Goal: Transaction & Acquisition: Purchase product/service

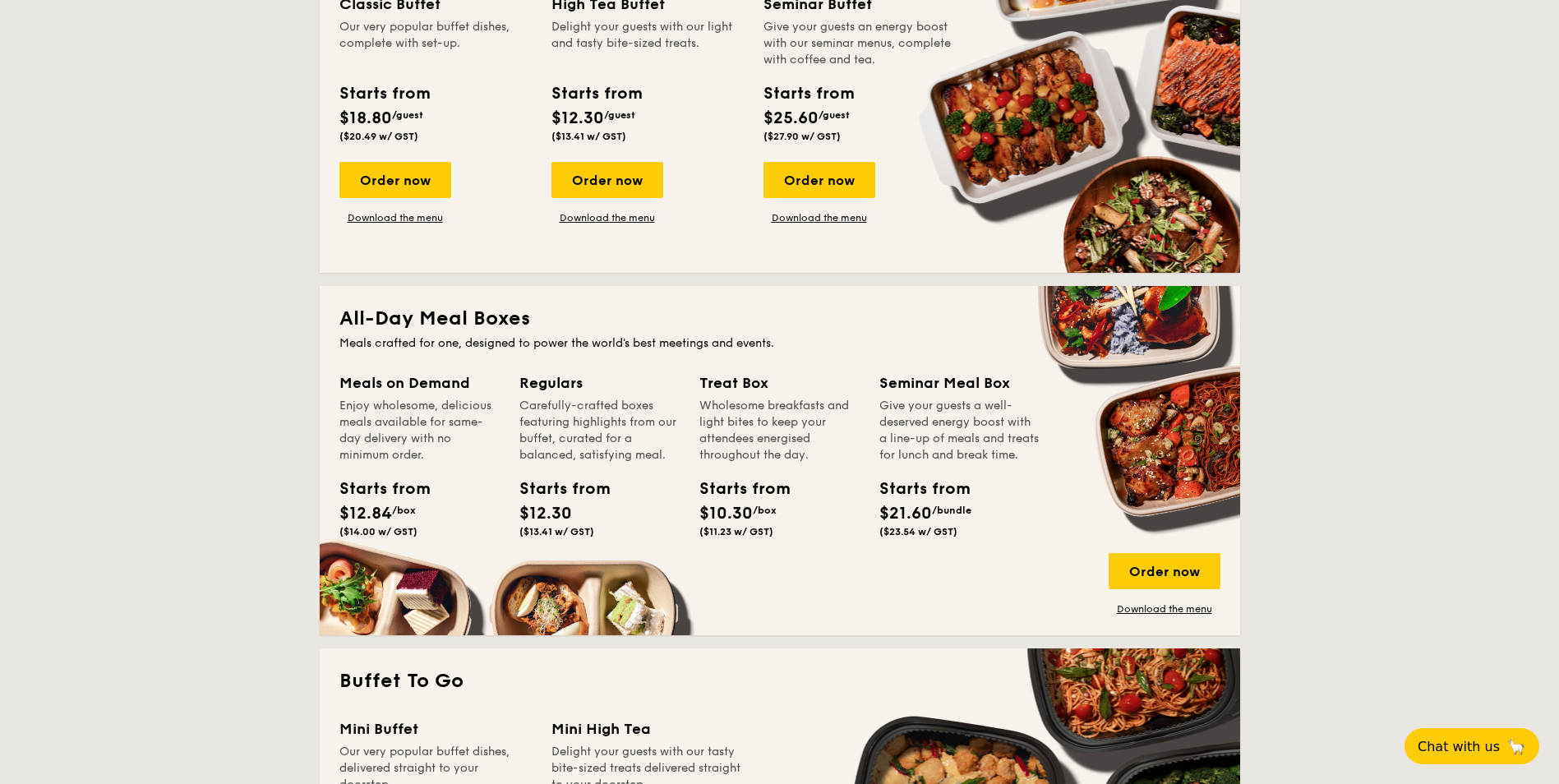
scroll to position [1069, 0]
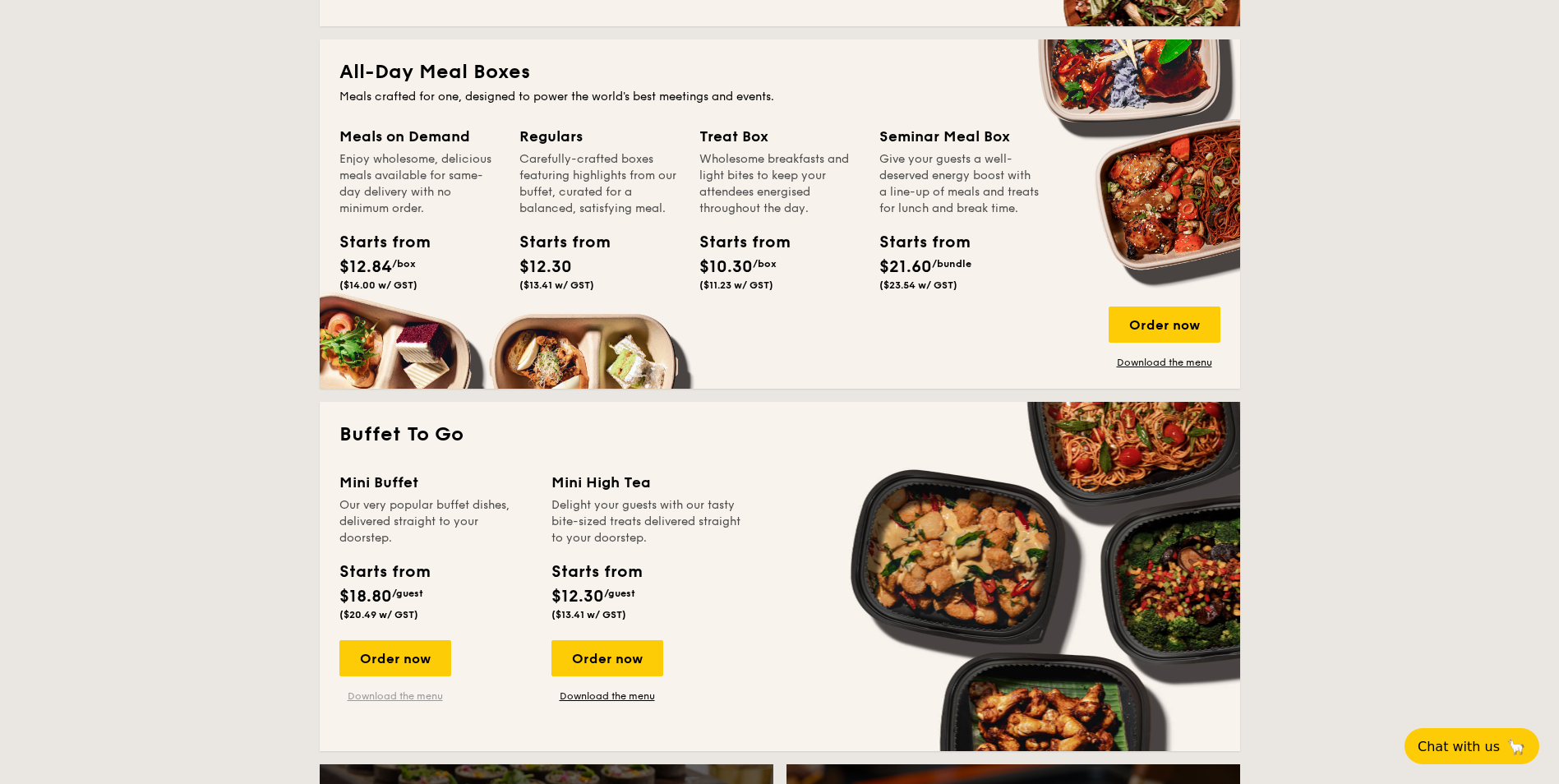
click at [421, 699] on link "Download the menu" at bounding box center [395, 696] width 112 height 13
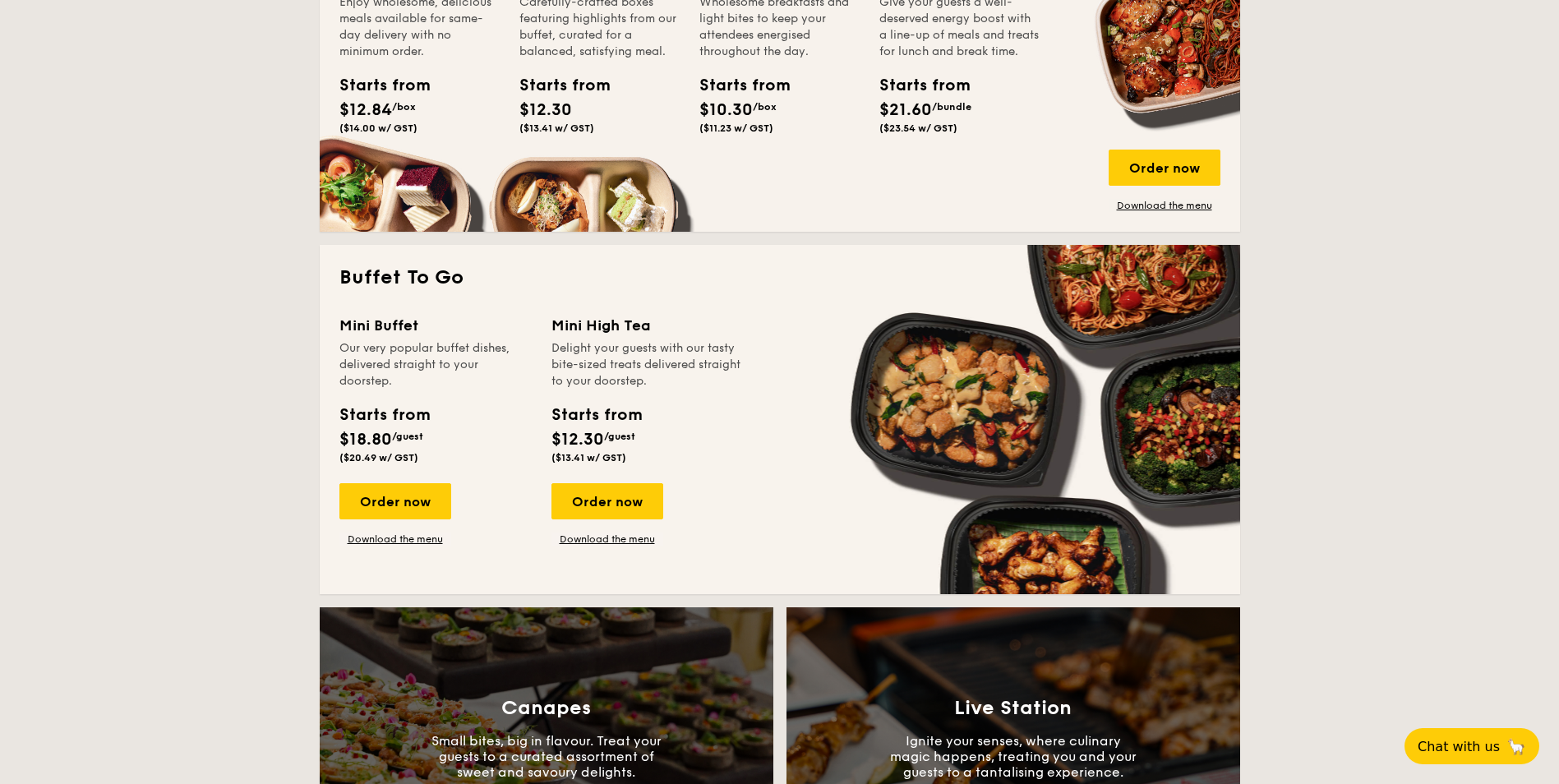
scroll to position [1232, 0]
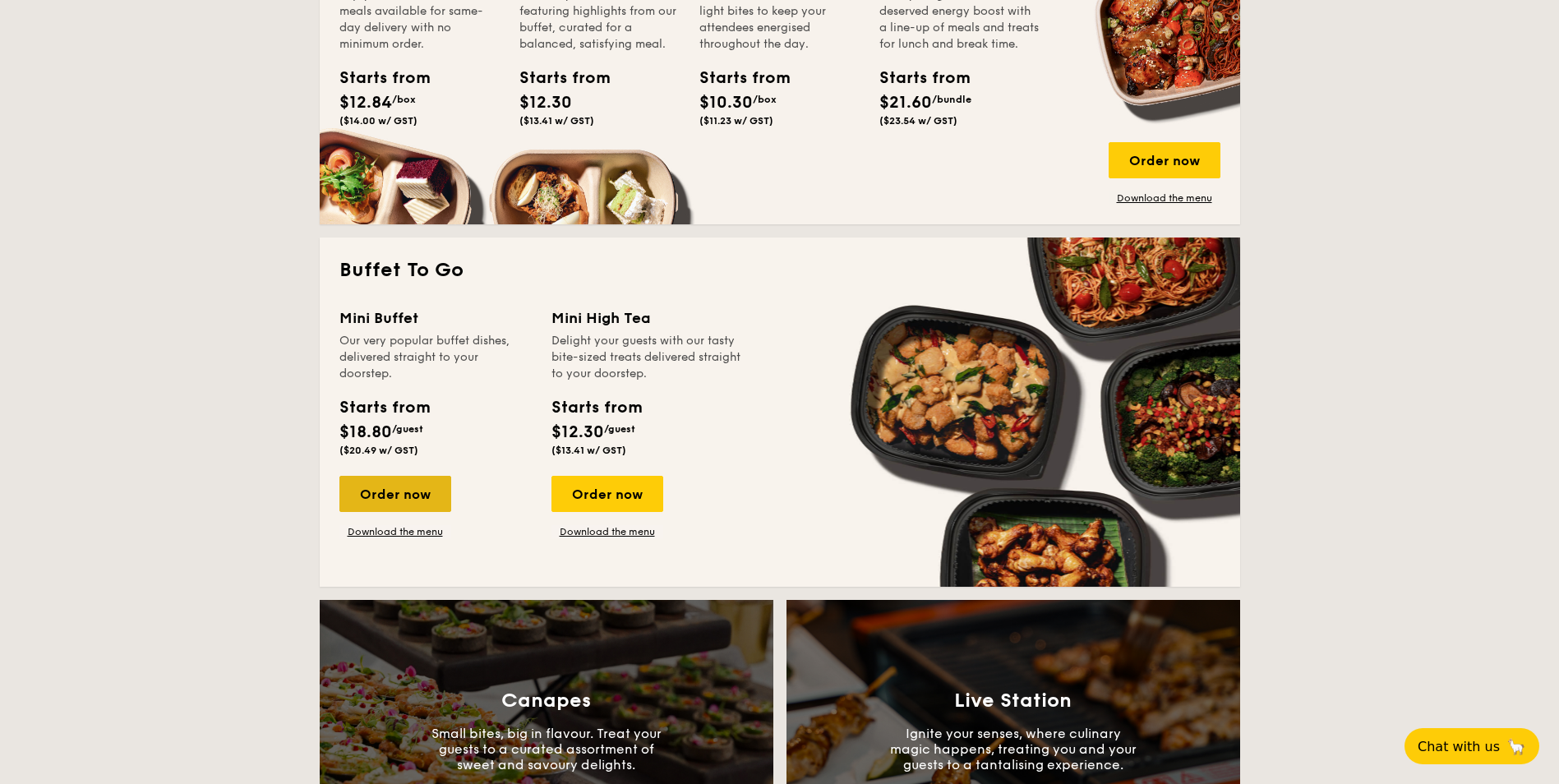
click at [424, 490] on div "Order now" at bounding box center [395, 494] width 112 height 37
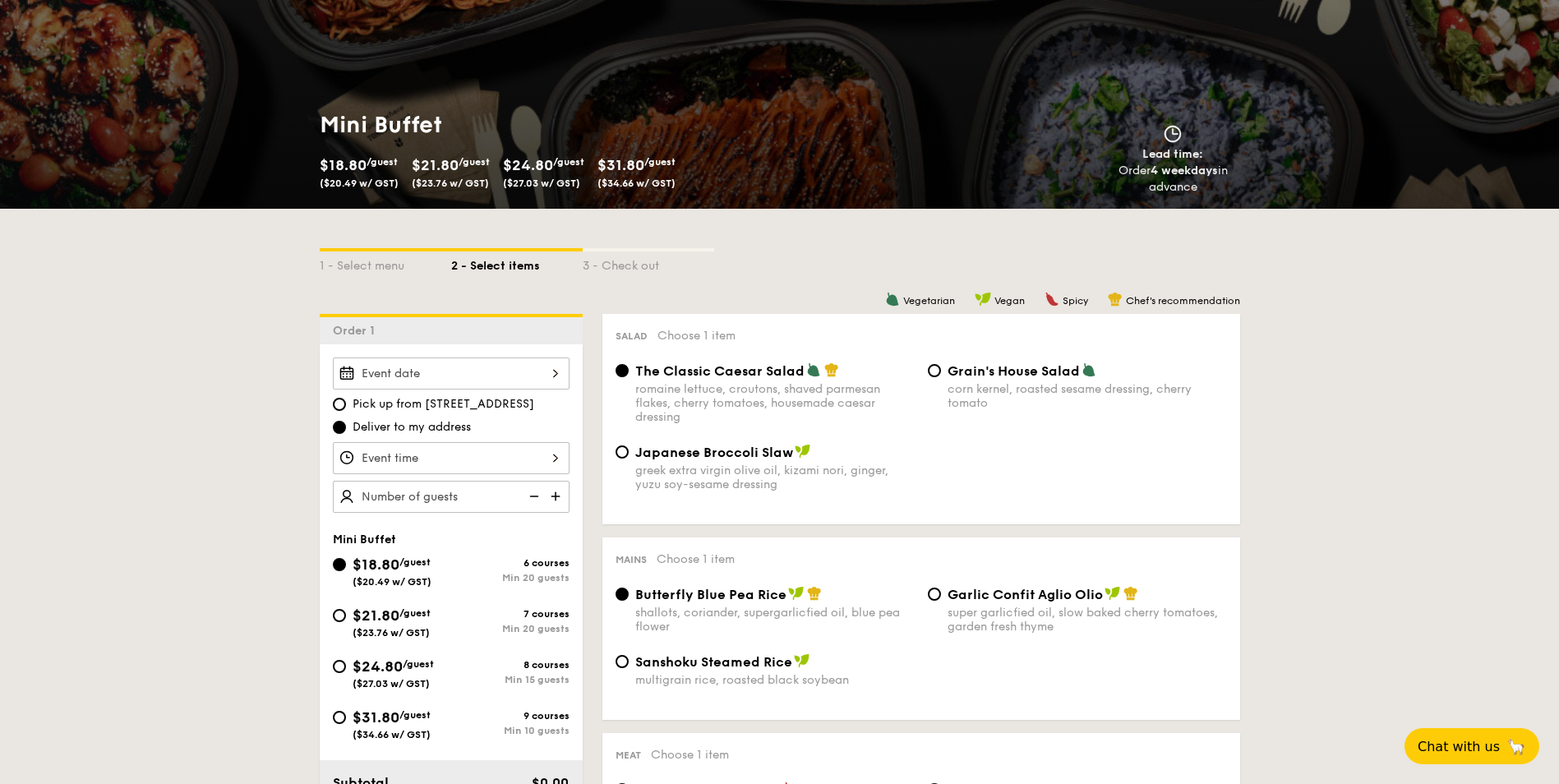
scroll to position [165, 0]
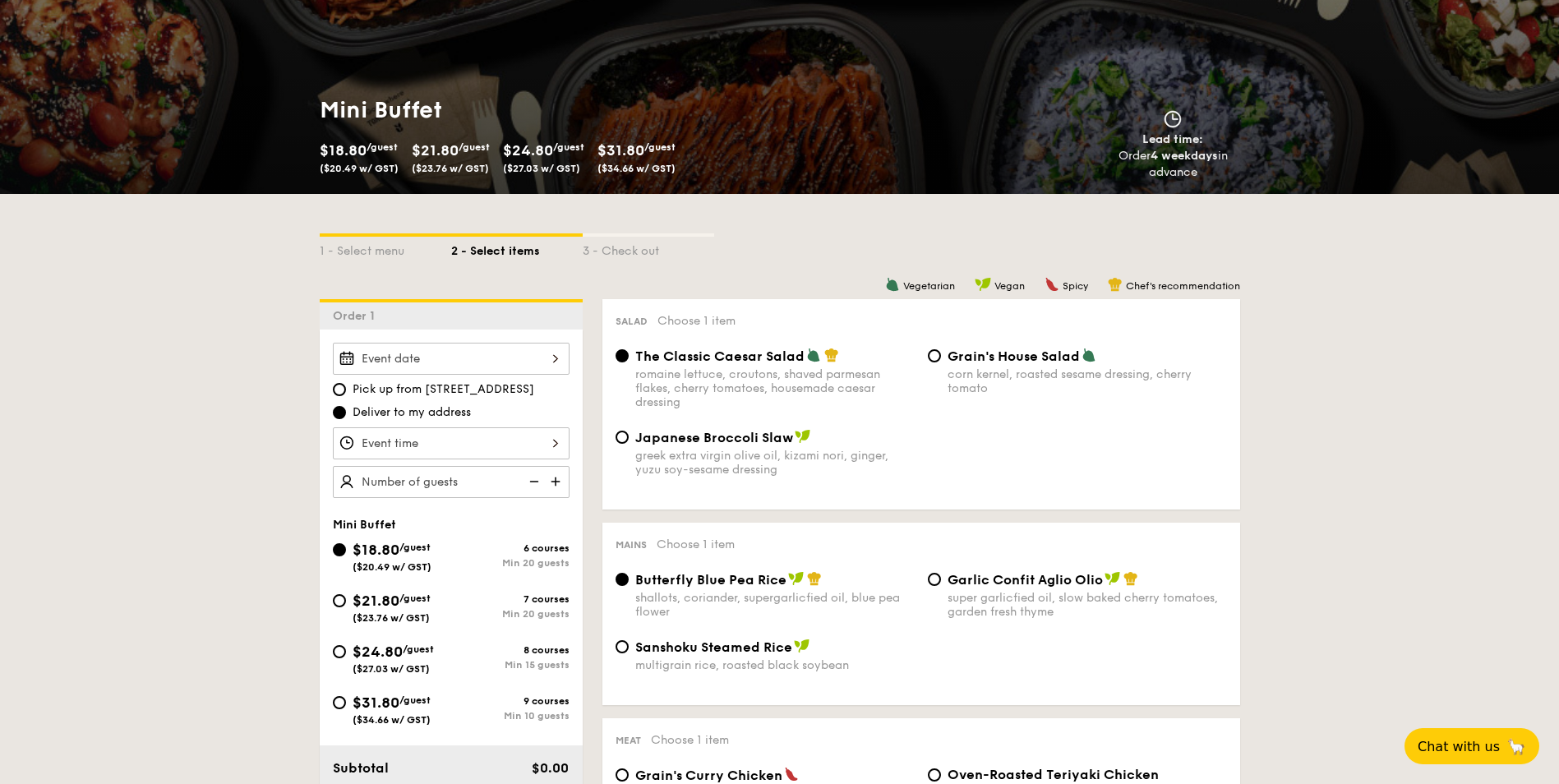
click at [485, 358] on div at bounding box center [451, 359] width 237 height 32
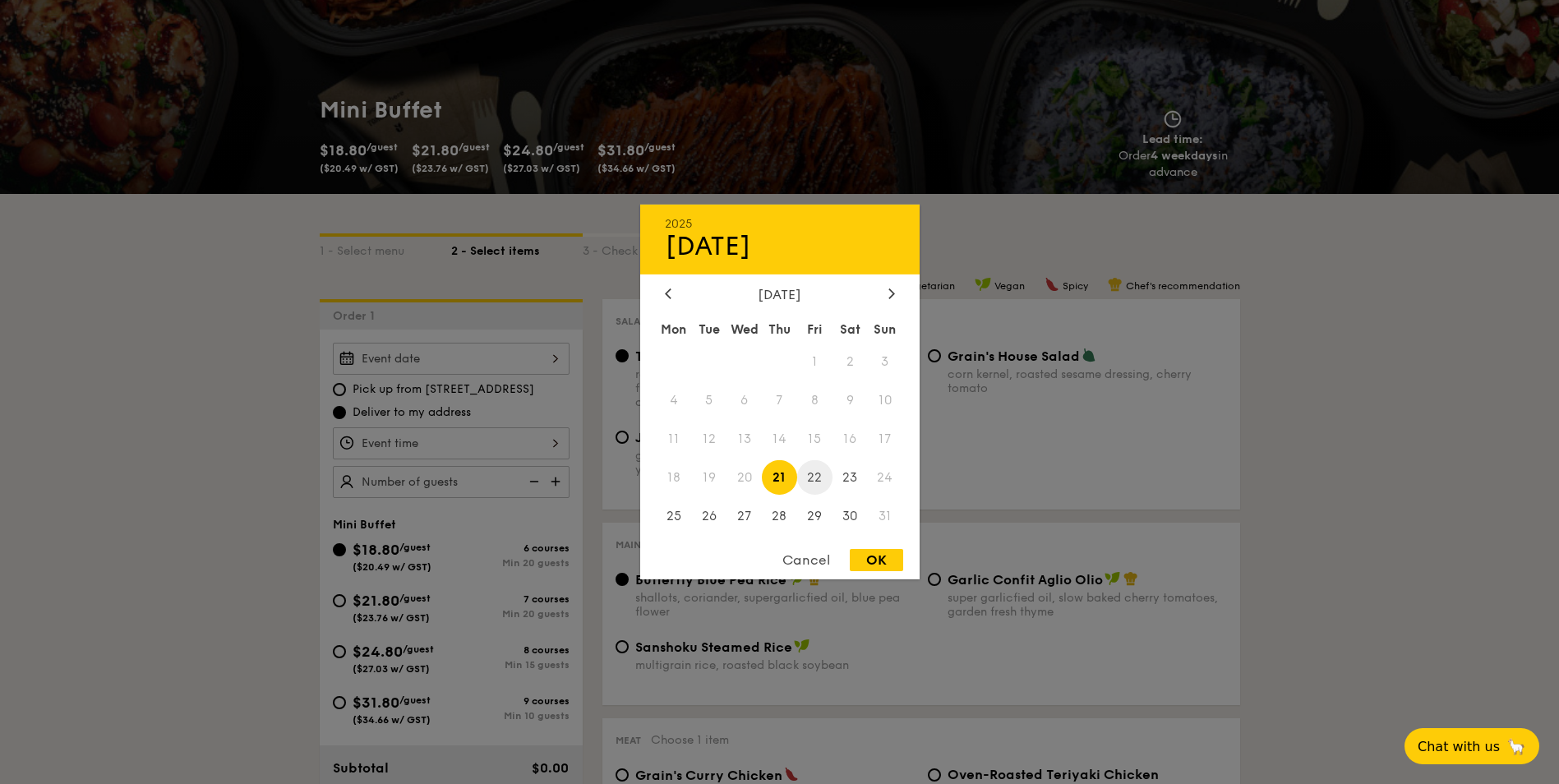
click at [819, 475] on span "22" at bounding box center [814, 477] width 36 height 36
click at [890, 552] on div "OK" at bounding box center [876, 560] width 53 height 22
type input "[DATE]"
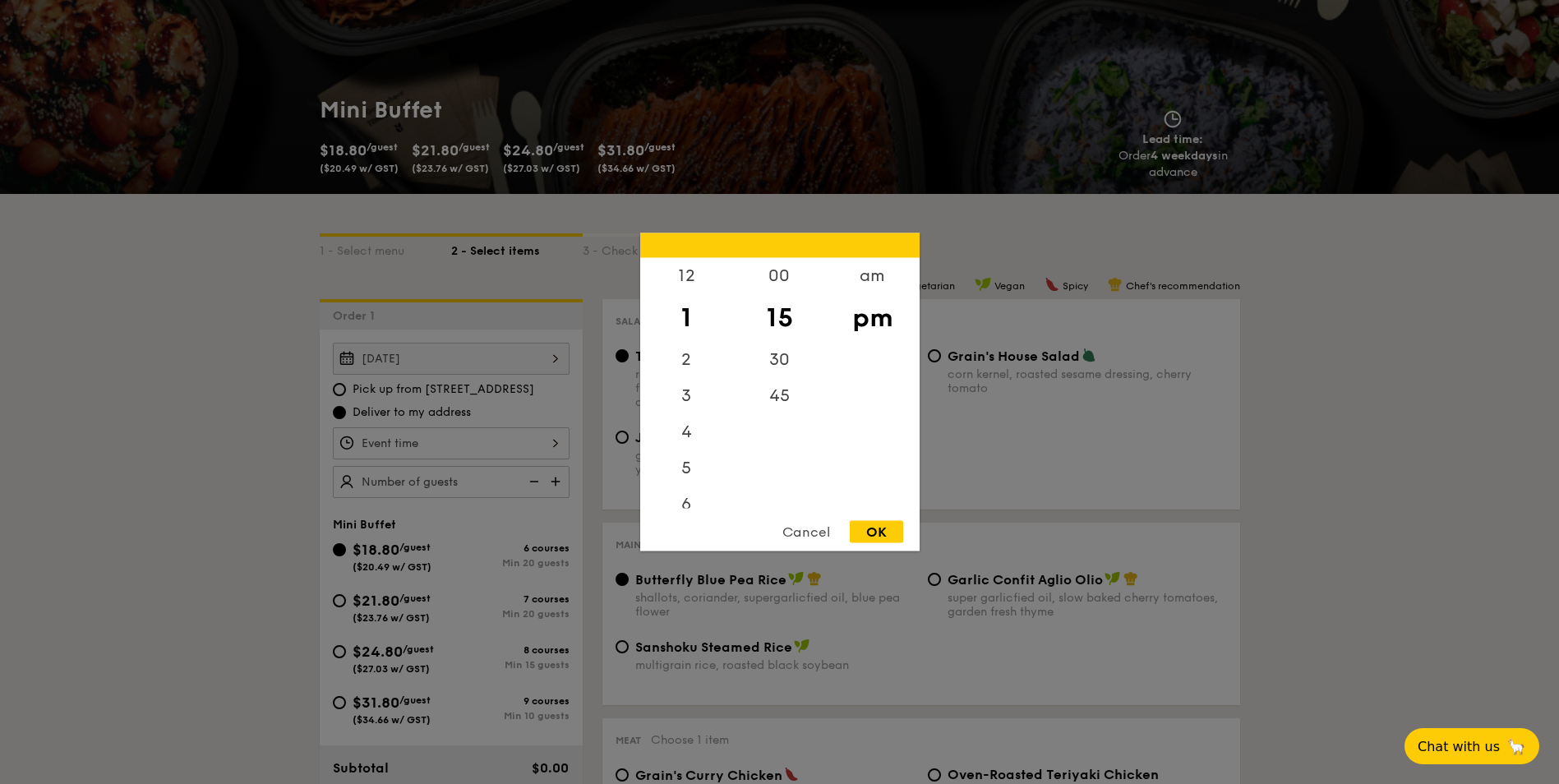
click at [506, 439] on div "12 1 2 3 4 5 6 7 8 9 10 11 00 15 30 45 am pm Cancel OK" at bounding box center [451, 443] width 237 height 32
click at [688, 426] on div "6" at bounding box center [686, 428] width 92 height 48
click at [782, 401] on div "45" at bounding box center [779, 402] width 92 height 48
click at [872, 530] on div "OK" at bounding box center [876, 532] width 53 height 22
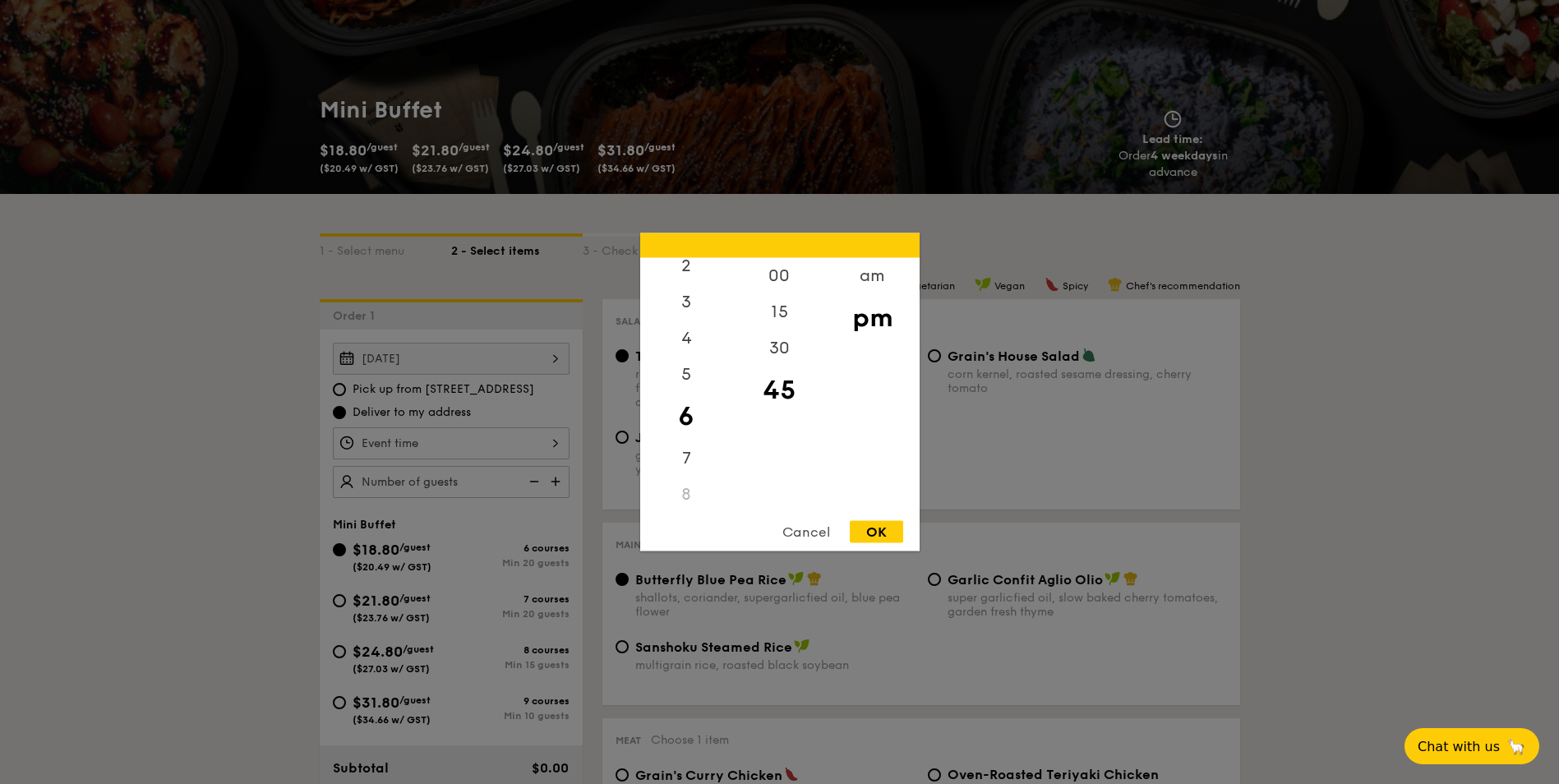
type input "6:45PM"
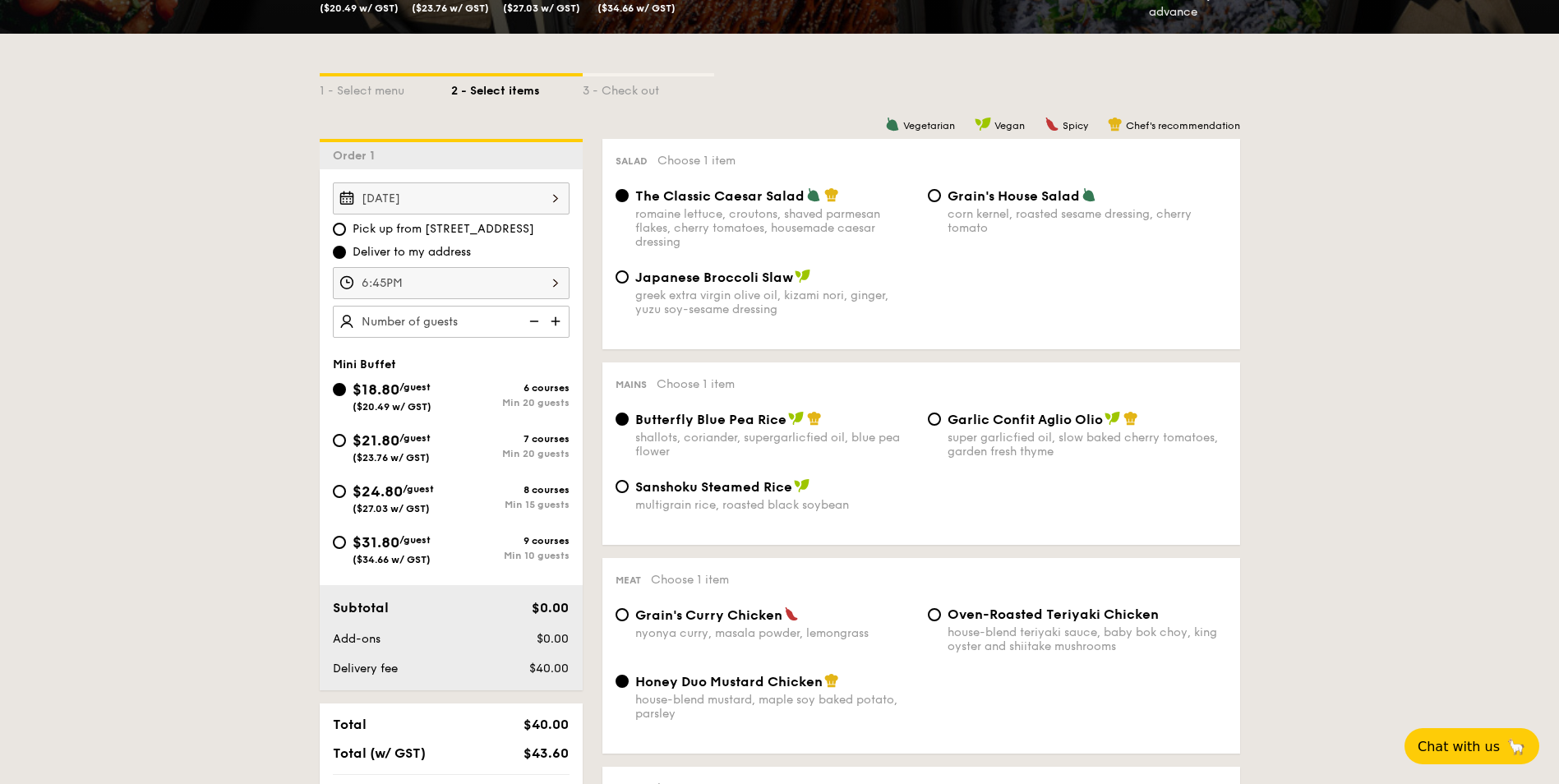
scroll to position [328, 0]
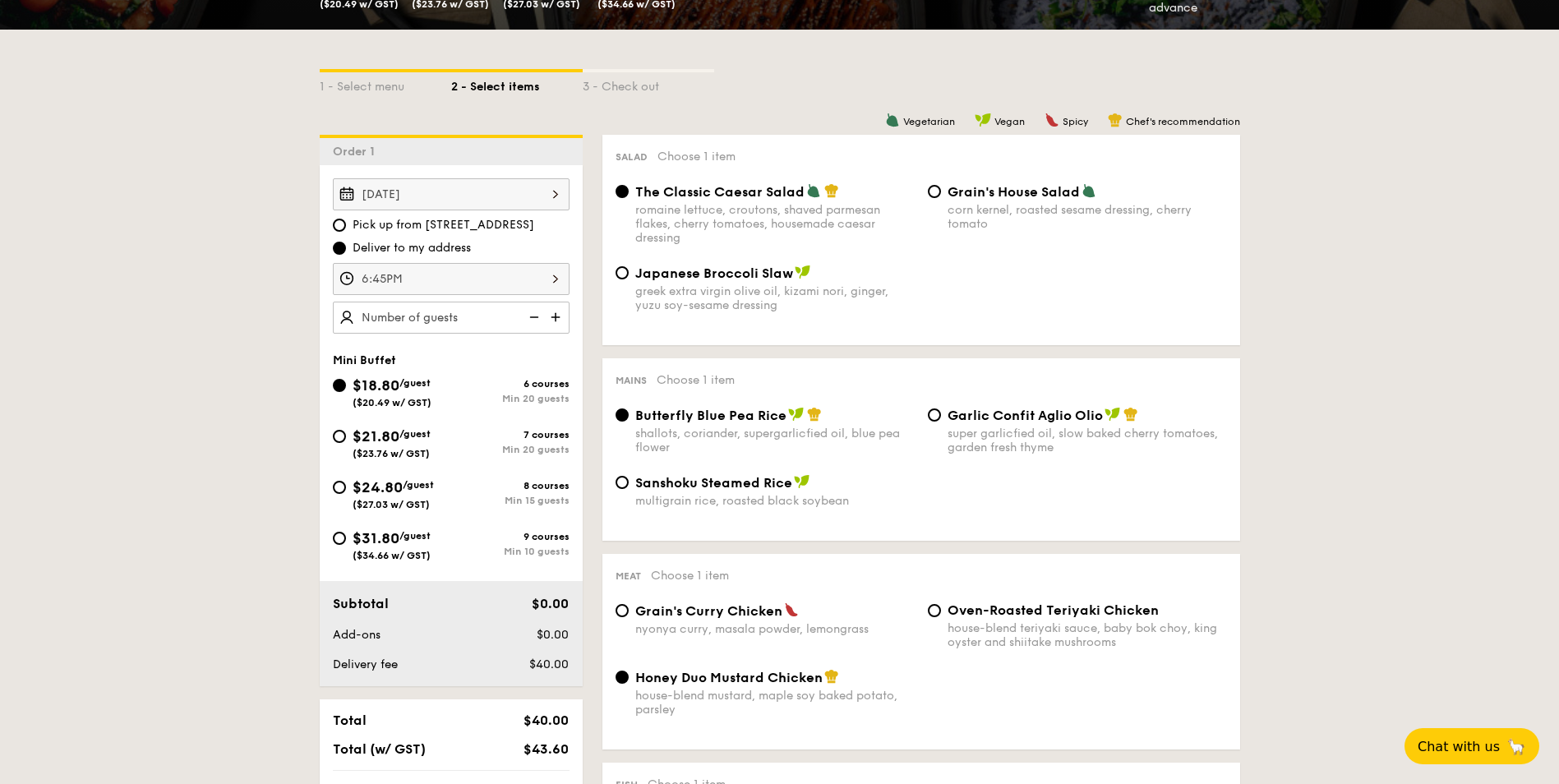
click at [346, 484] on div "$24.80 /guest ($27.03 w/ GST)" at bounding box center [392, 493] width 118 height 35
click at [346, 484] on input "$24.80 /guest ($27.03 w/ GST) 8 courses Min 15 guests" at bounding box center [339, 487] width 13 height 13
radio input "true"
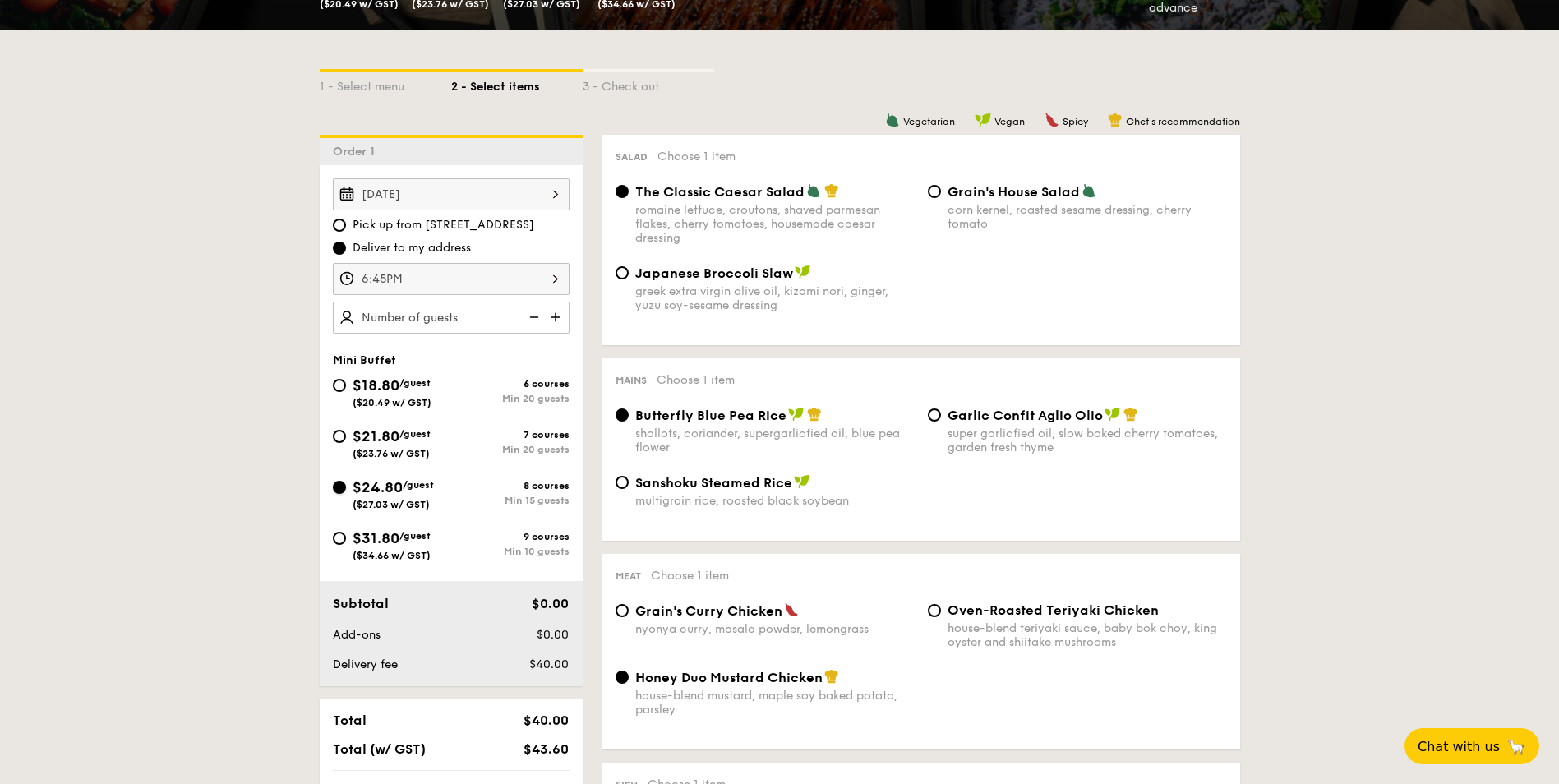
radio input "false"
radio input "true"
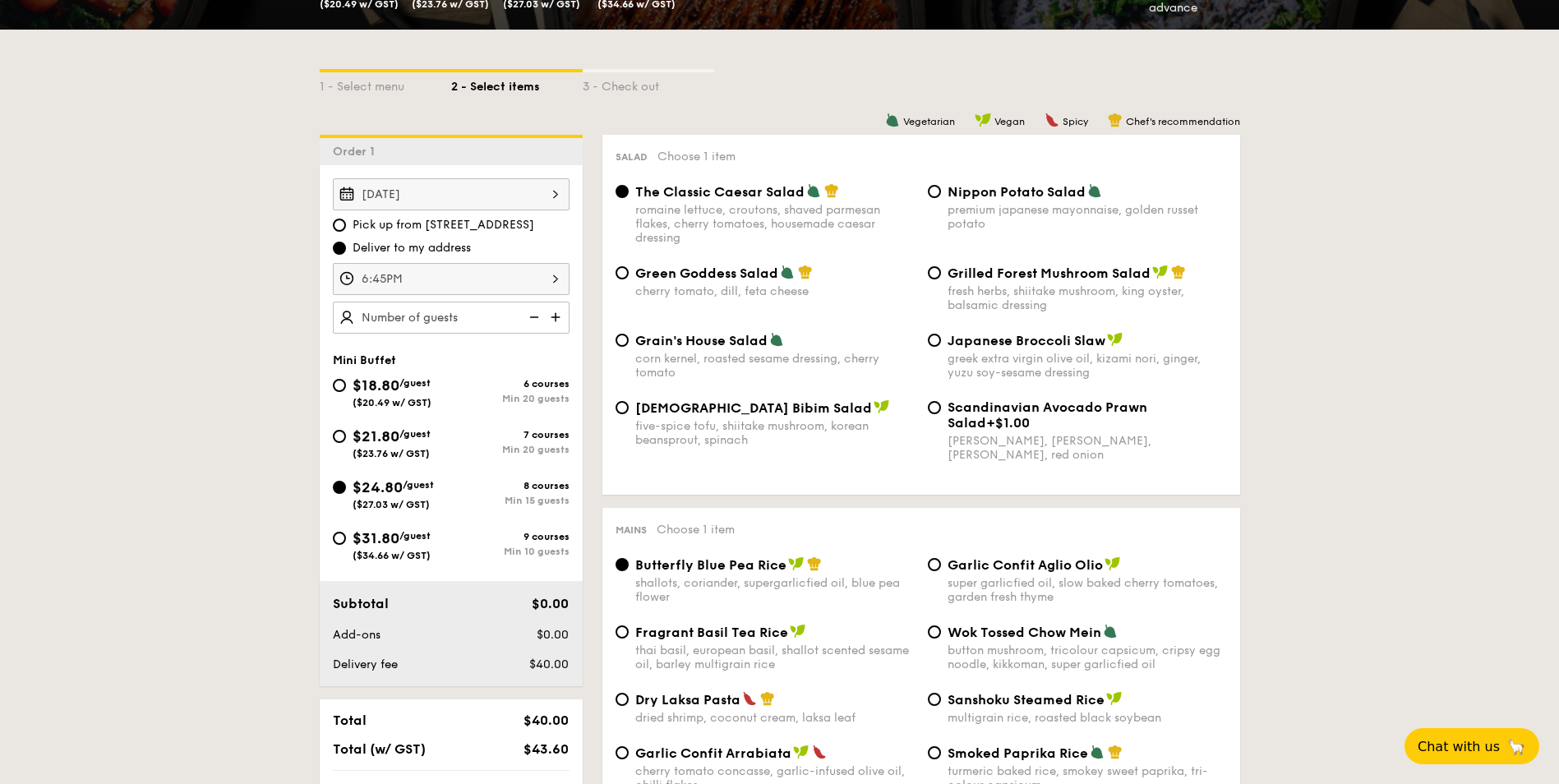
click at [554, 320] on img at bounding box center [556, 317] width 25 height 31
click at [533, 326] on img at bounding box center [532, 317] width 25 height 31
type input "15 guests"
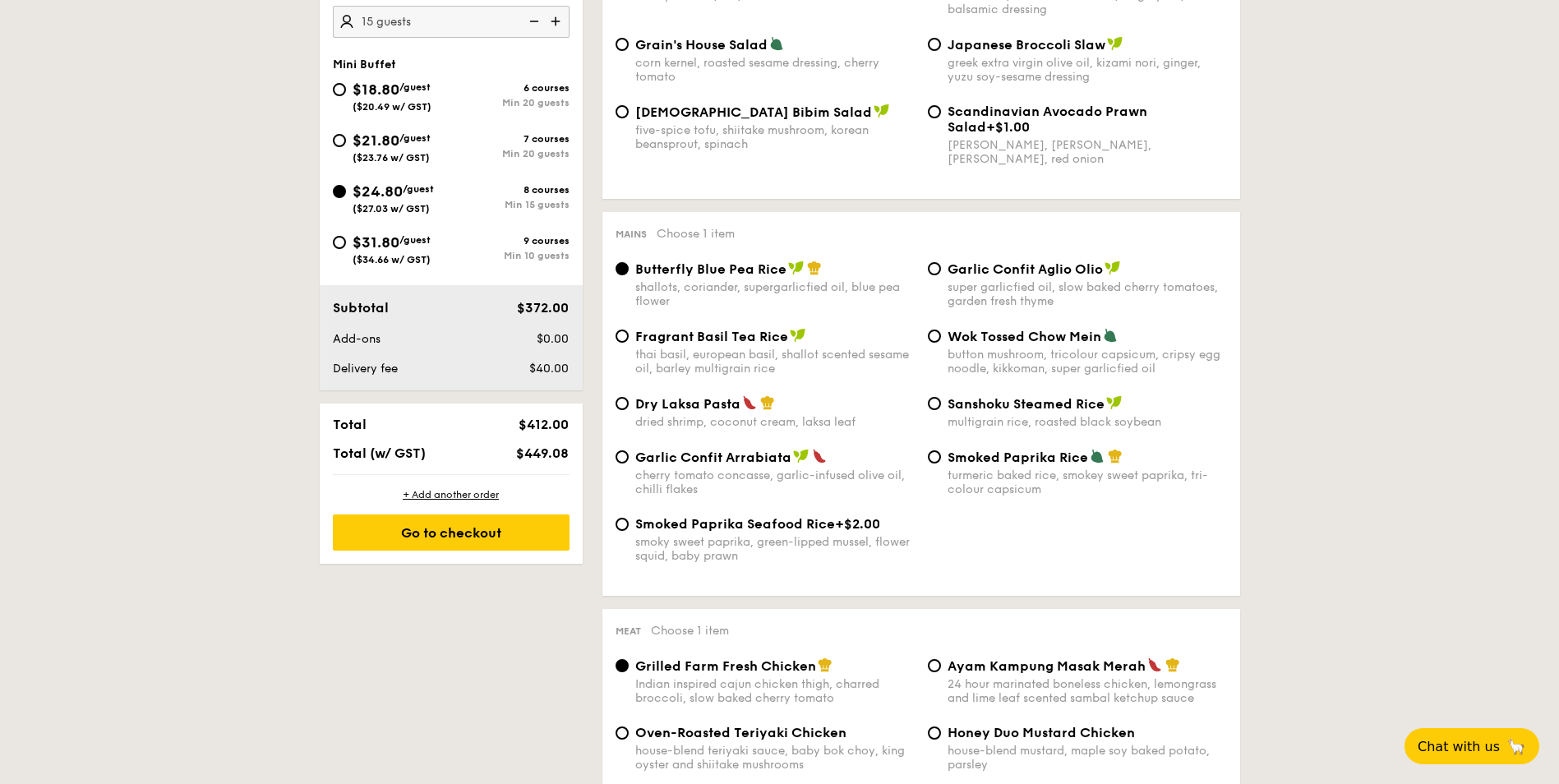
scroll to position [657, 0]
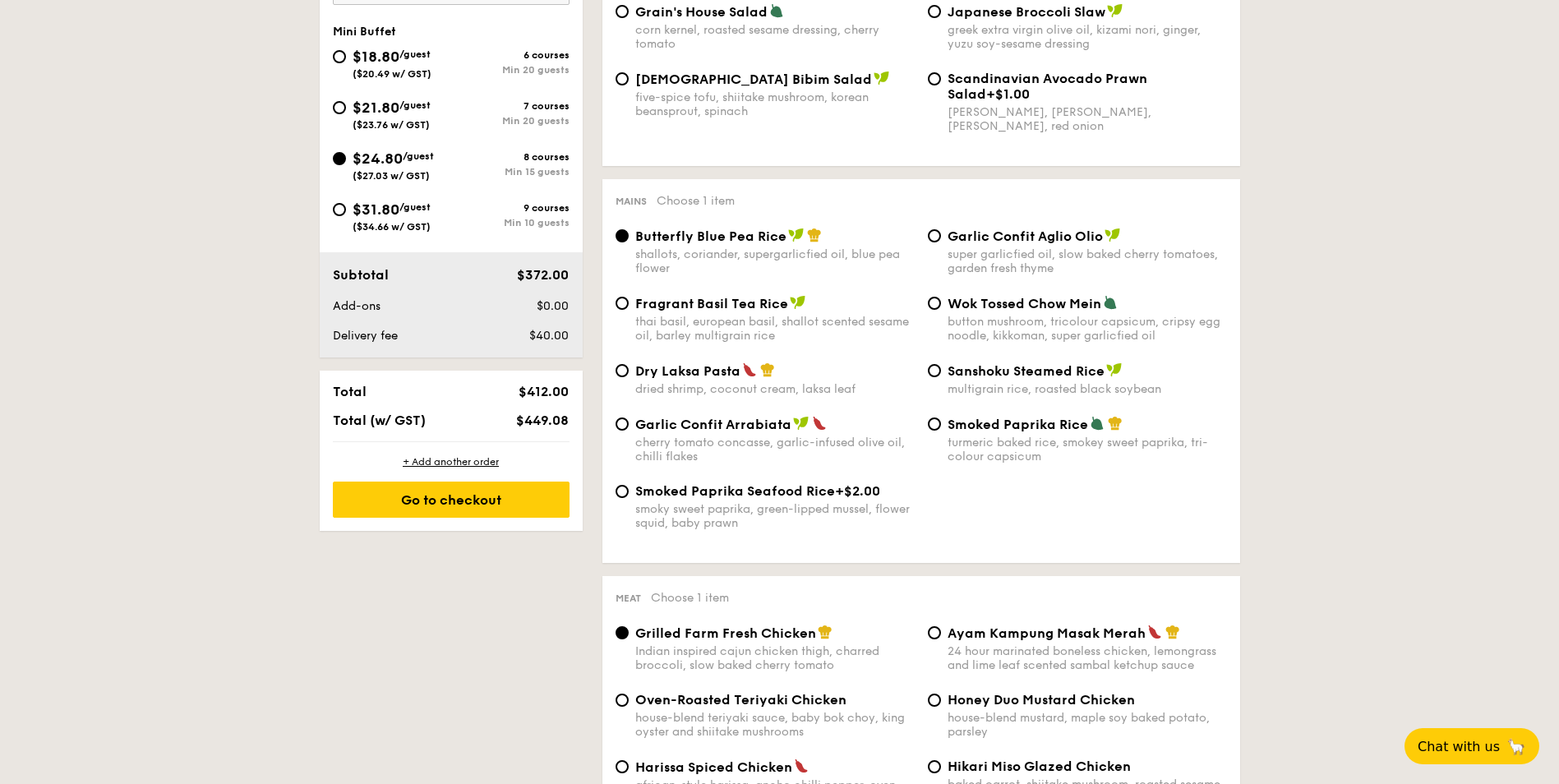
click at [1017, 236] on span "Garlic Confit Aglio Olio" at bounding box center [1026, 236] width 156 height 16
click at [941, 236] on input "Garlic Confit Aglio Olio super garlicfied oil, slow baked cherry tomatoes, gard…" at bounding box center [934, 236] width 13 height 13
radio input "true"
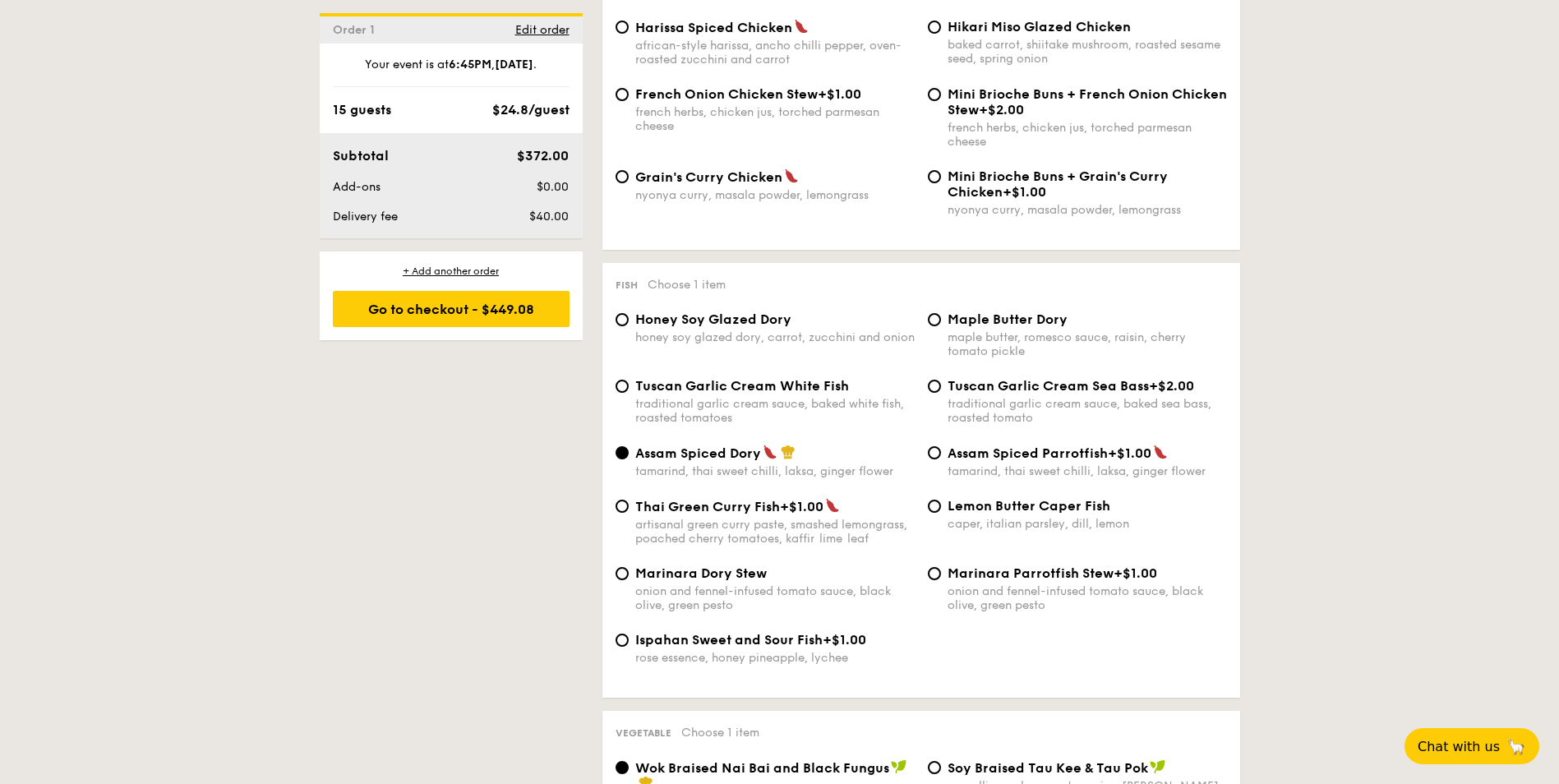
scroll to position [1315, 0]
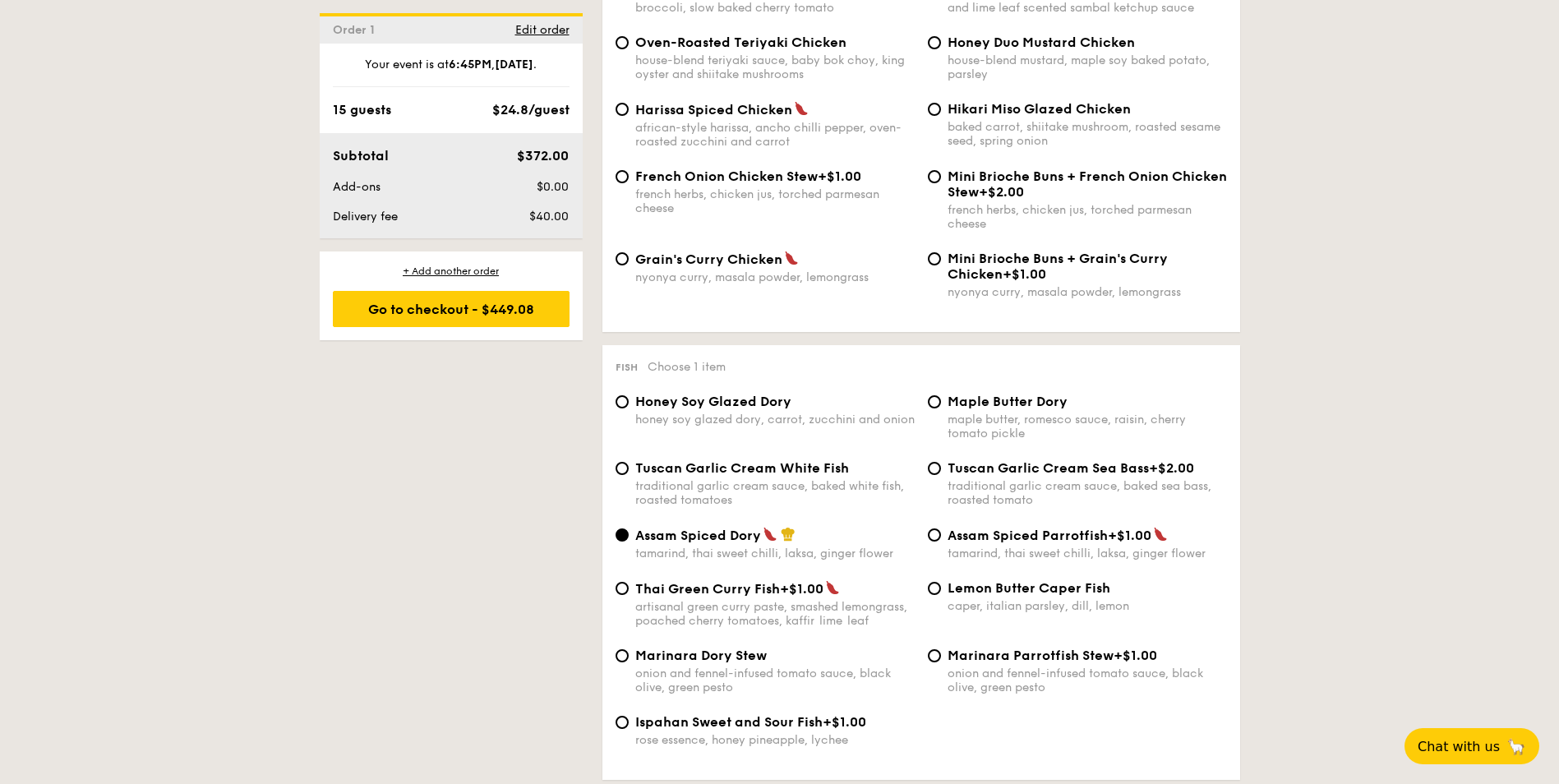
click at [746, 656] on span "Marinara Dory Stew" at bounding box center [701, 655] width 132 height 16
click at [629, 656] on input "Marinara Dory Stew onion and fennel-infused tomato sauce, black olive, green pe…" at bounding box center [622, 656] width 13 height 13
radio input "true"
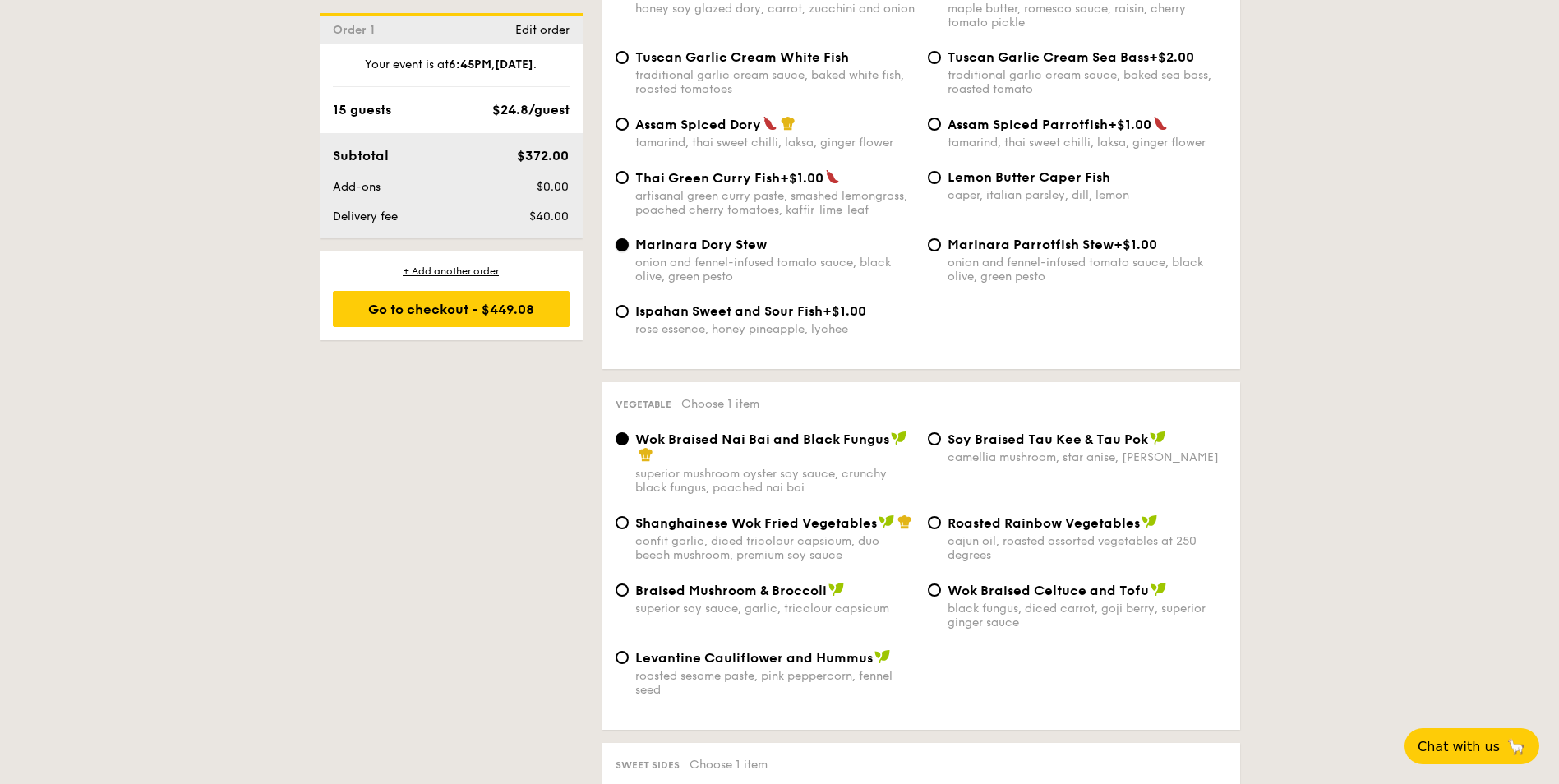
scroll to position [1808, 0]
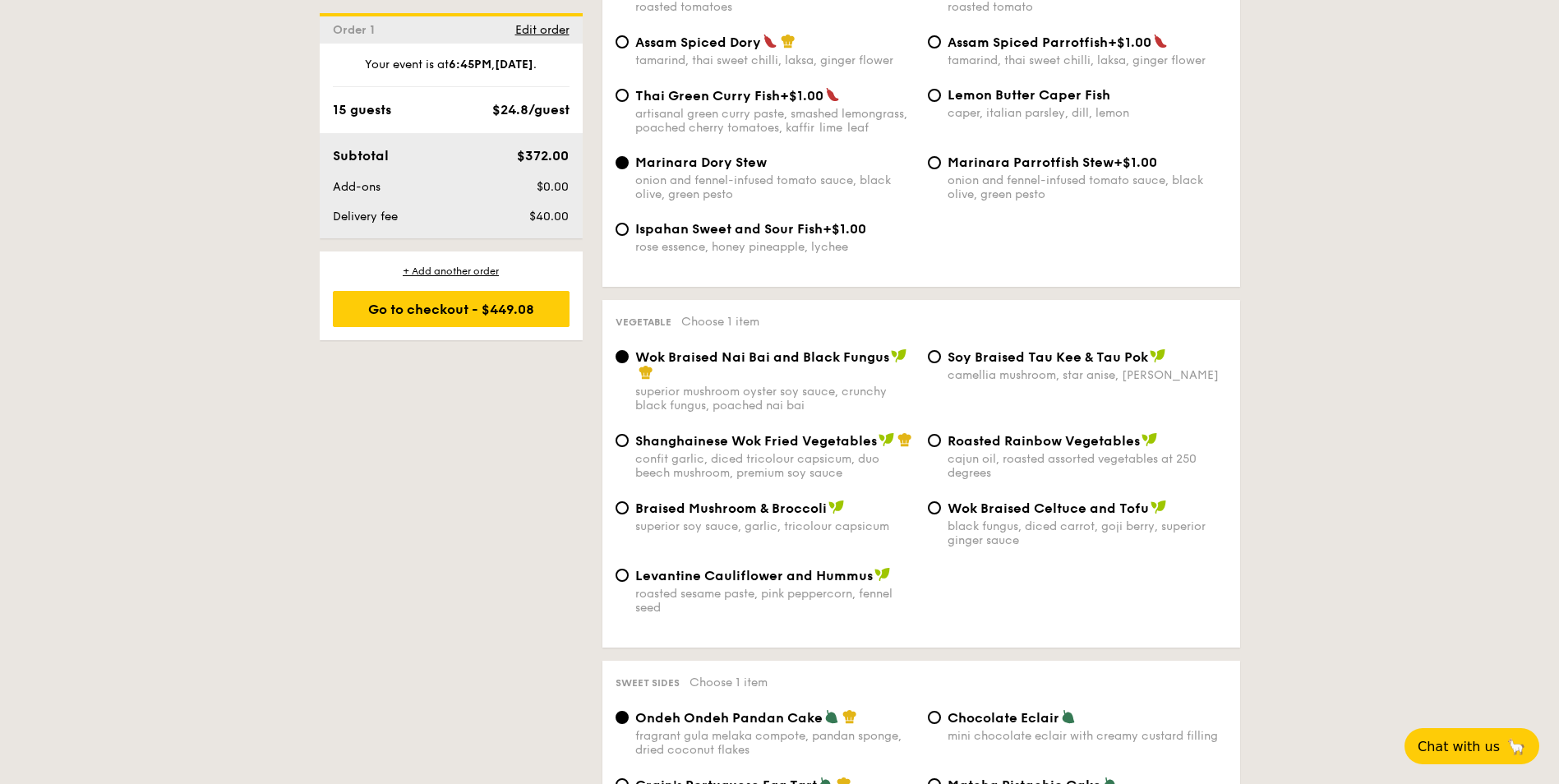
click at [995, 446] on span "Roasted Rainbow Vegetables" at bounding box center [1044, 440] width 192 height 16
click at [941, 446] on input "Roasted Rainbow Vegetables cajun oil, roasted assorted vegetables at 250 degrees" at bounding box center [934, 440] width 13 height 13
radio input "true"
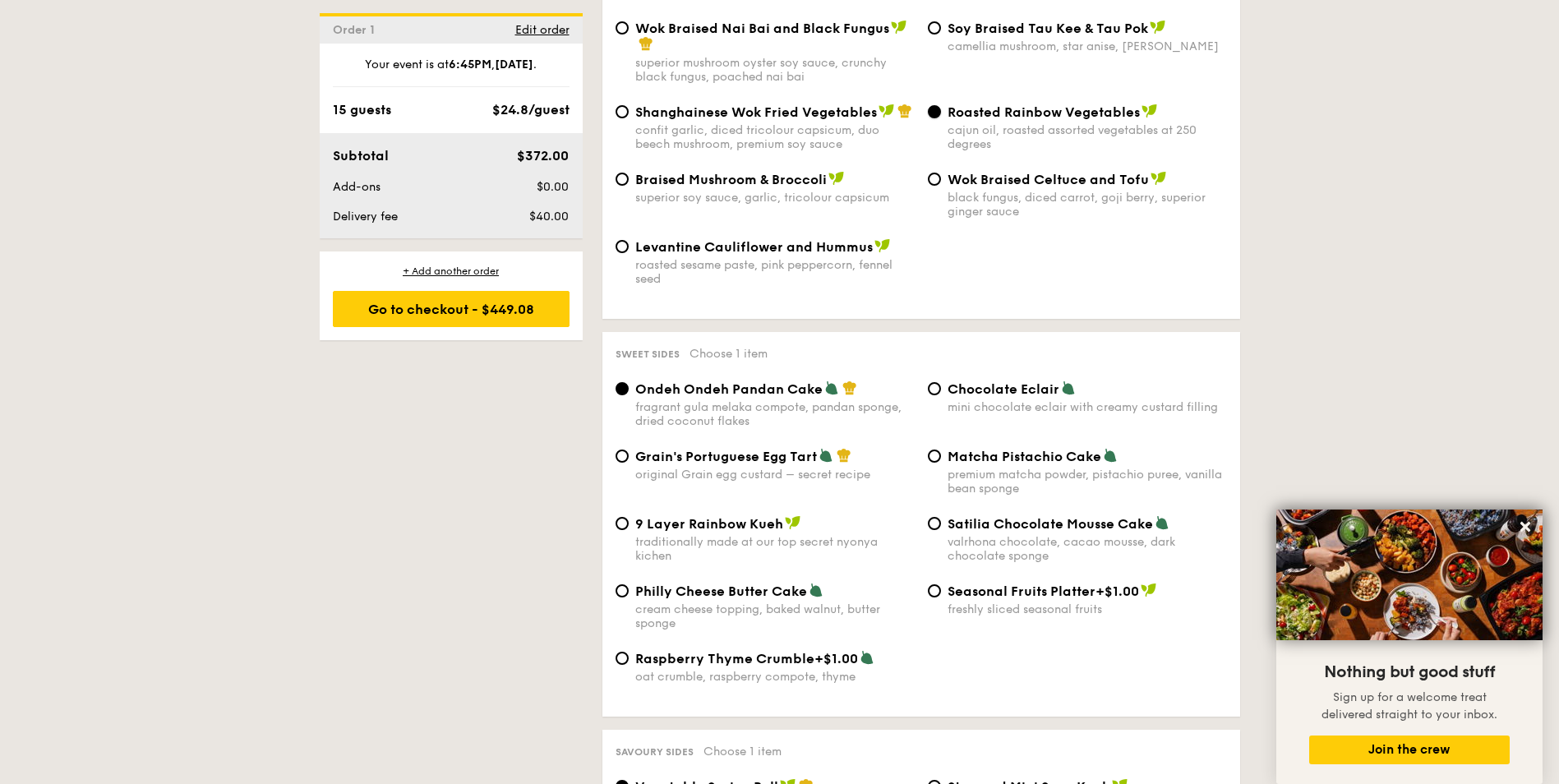
scroll to position [2218, 0]
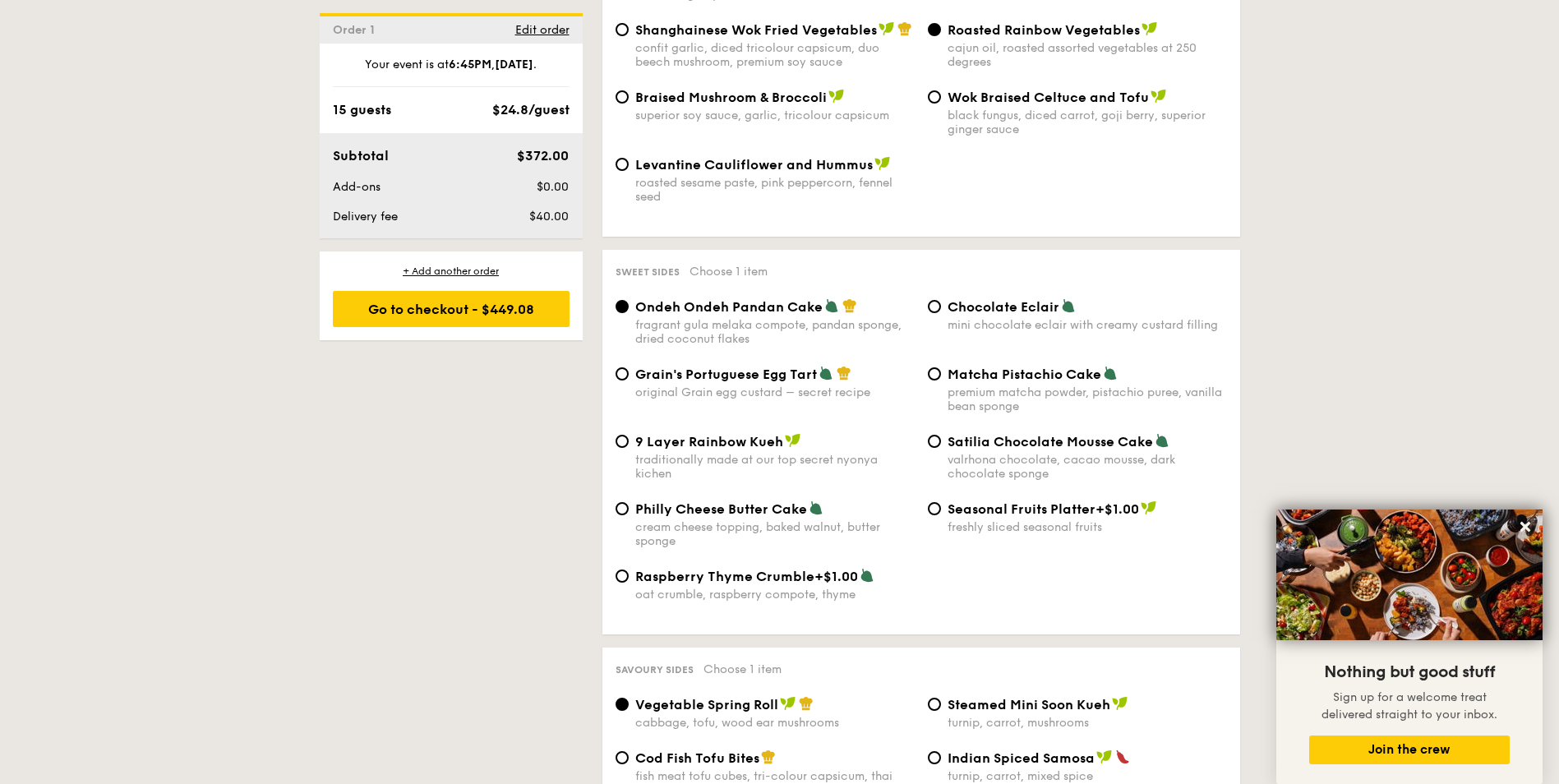
click at [971, 299] on span "Chocolate Eclair" at bounding box center [1004, 306] width 112 height 16
click at [941, 300] on input "Chocolate Eclair mini chocolate eclair with creamy custard filling" at bounding box center [934, 306] width 13 height 13
radio input "true"
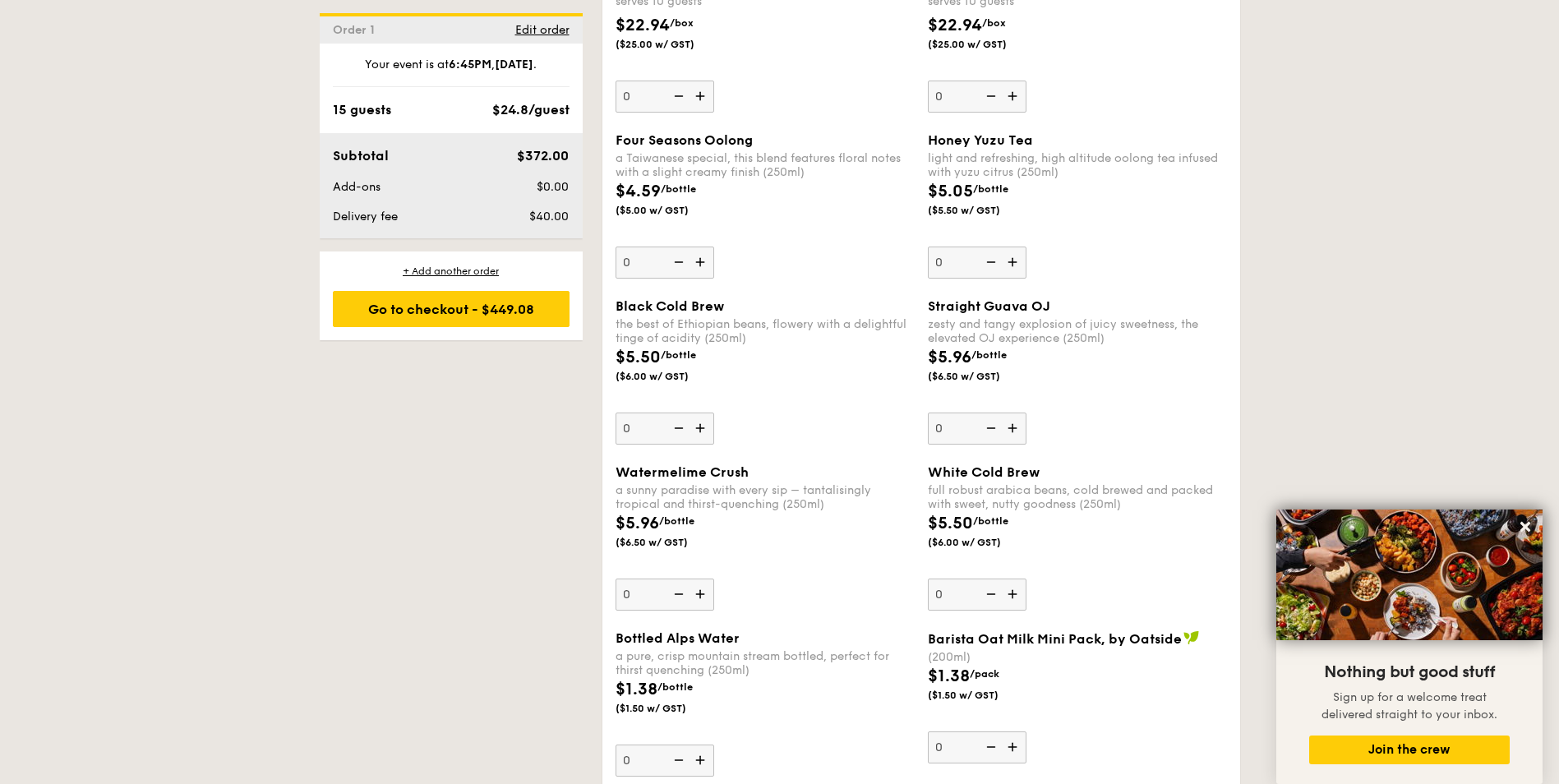
scroll to position [3861, 0]
